Goal: Transaction & Acquisition: Purchase product/service

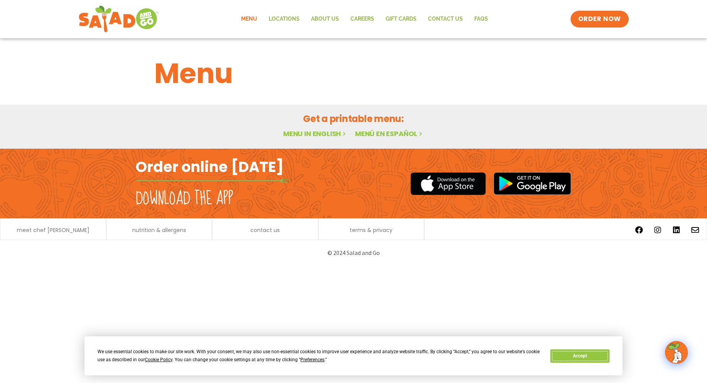
click at [567, 353] on button "Accept" at bounding box center [580, 356] width 59 height 13
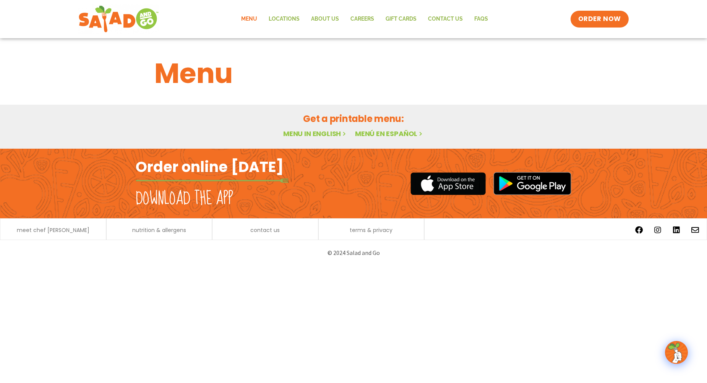
click at [311, 133] on link "Menu in English" at bounding box center [315, 134] width 64 height 10
click at [326, 134] on link "Menu in English" at bounding box center [315, 134] width 64 height 10
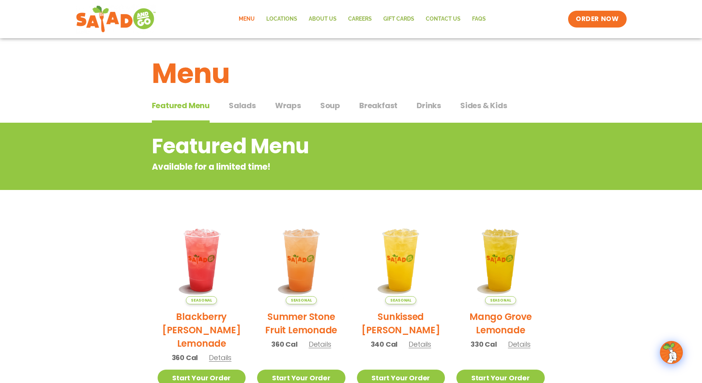
click at [246, 106] on span "Salads" at bounding box center [242, 105] width 27 height 11
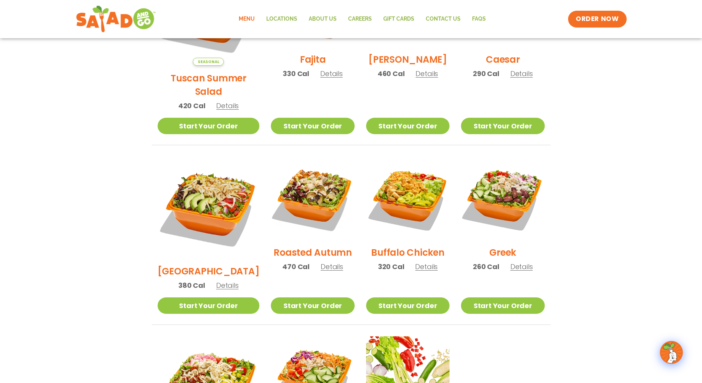
scroll to position [306, 0]
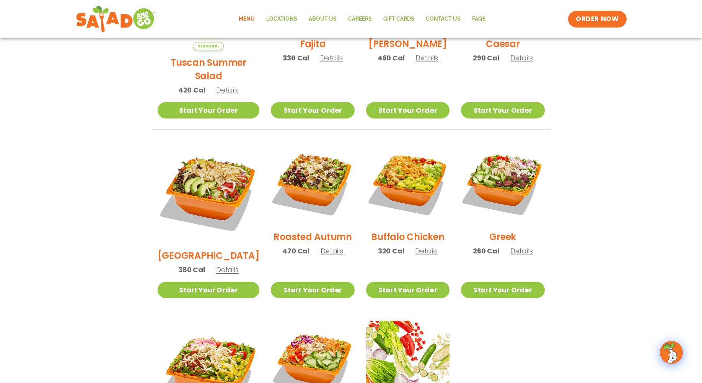
click at [516, 246] on span "Details" at bounding box center [521, 251] width 23 height 10
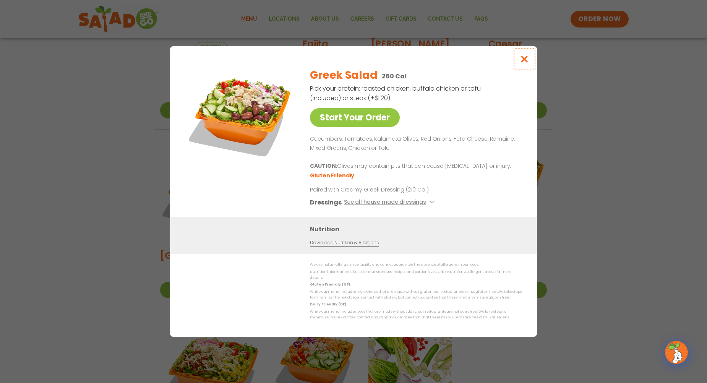
click at [522, 60] on icon "Close modal" at bounding box center [525, 59] width 10 height 8
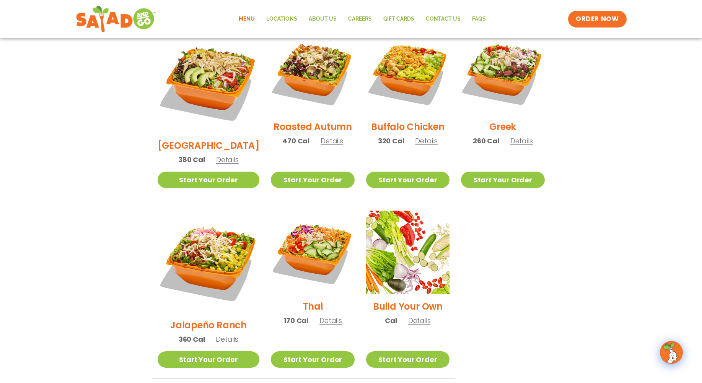
scroll to position [421, 0]
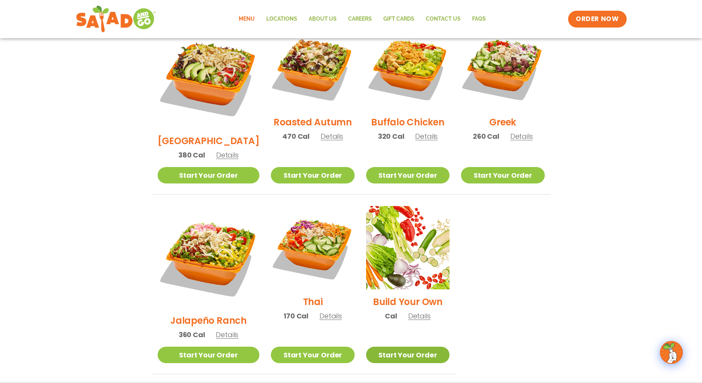
click at [396, 347] on link "Start Your Order" at bounding box center [407, 355] width 83 height 16
